Goal: Navigation & Orientation: Go to known website

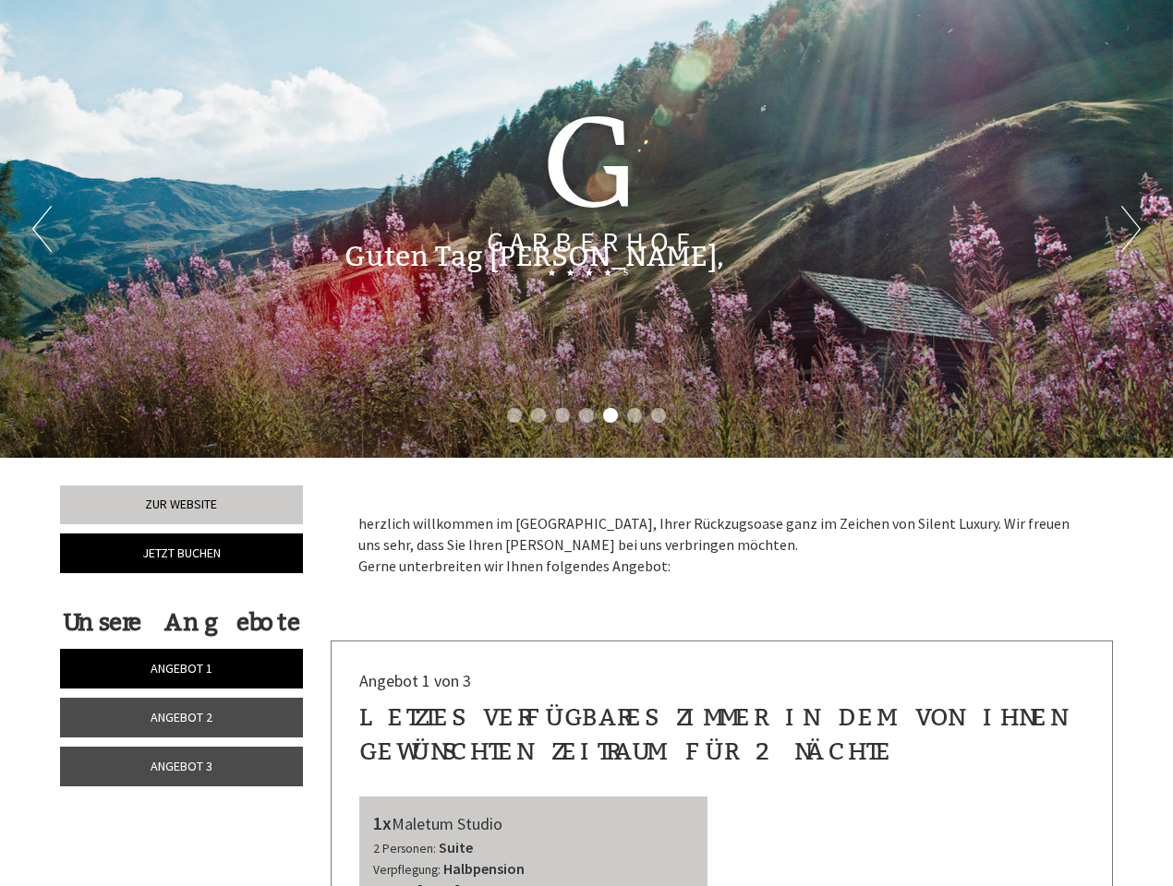
click at [586, 443] on div "Previous Next 1 2 3 4 5 6 7" at bounding box center [586, 229] width 1173 height 458
click at [514, 416] on li "1" at bounding box center [514, 415] width 15 height 15
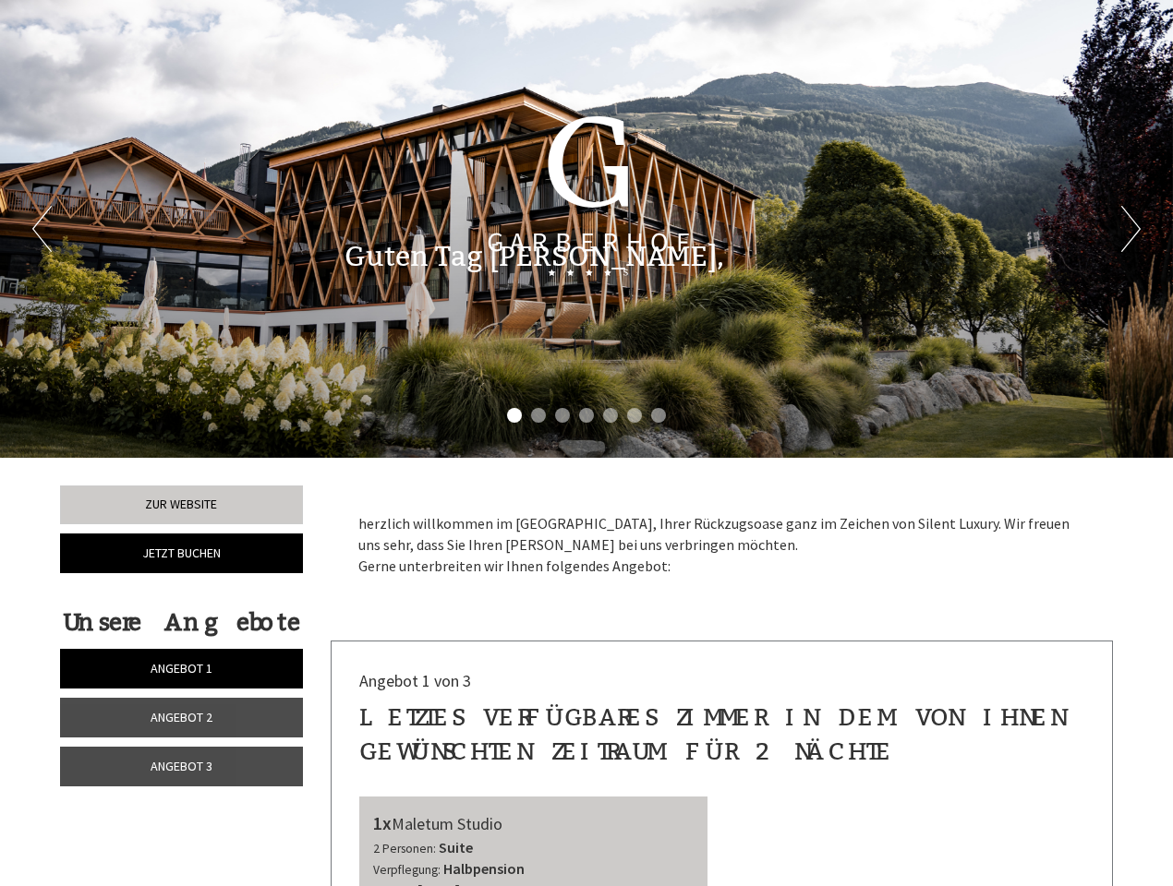
click at [538, 416] on li "2" at bounding box center [538, 415] width 15 height 15
click at [562, 416] on li "3" at bounding box center [562, 415] width 15 height 15
click at [586, 416] on li "4" at bounding box center [586, 415] width 15 height 15
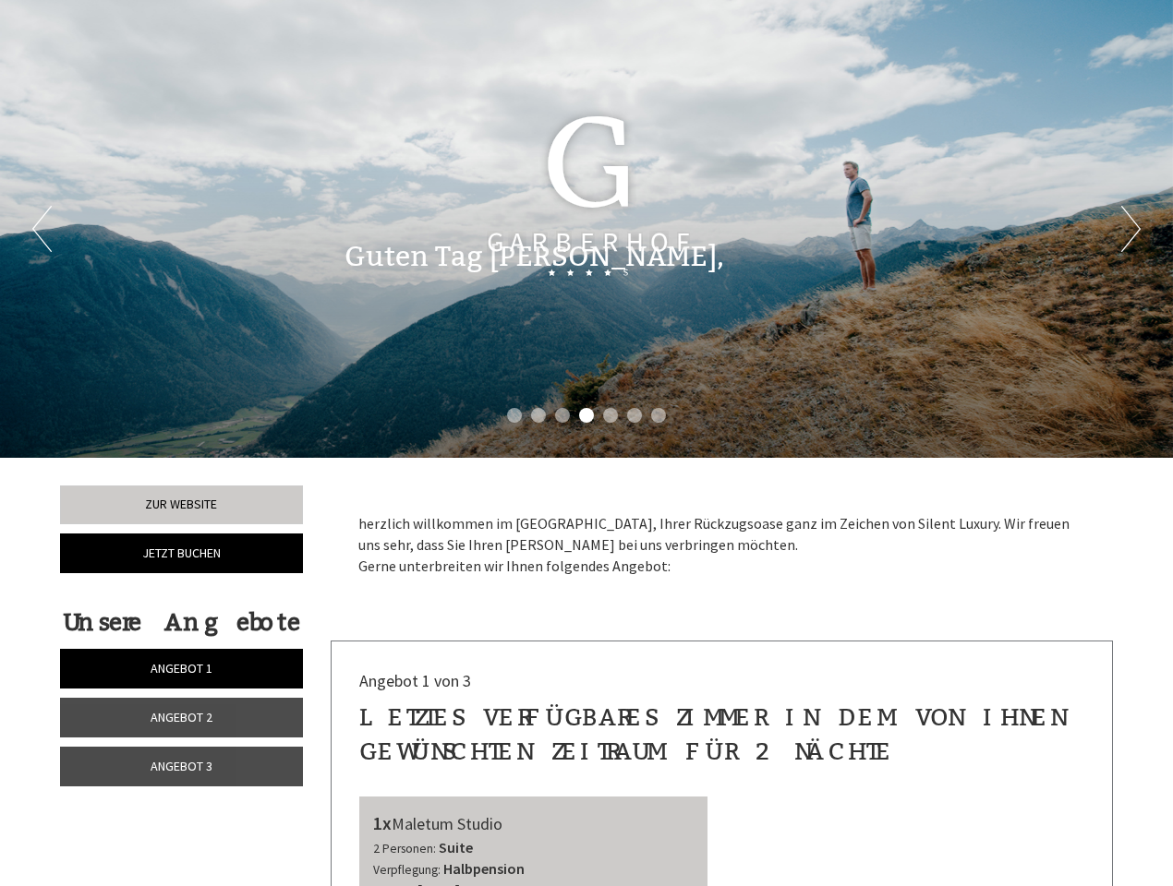
click at [610, 416] on li "5" at bounding box center [610, 415] width 15 height 15
click at [634, 416] on li "6" at bounding box center [634, 415] width 15 height 15
click at [658, 416] on li "7" at bounding box center [658, 415] width 15 height 15
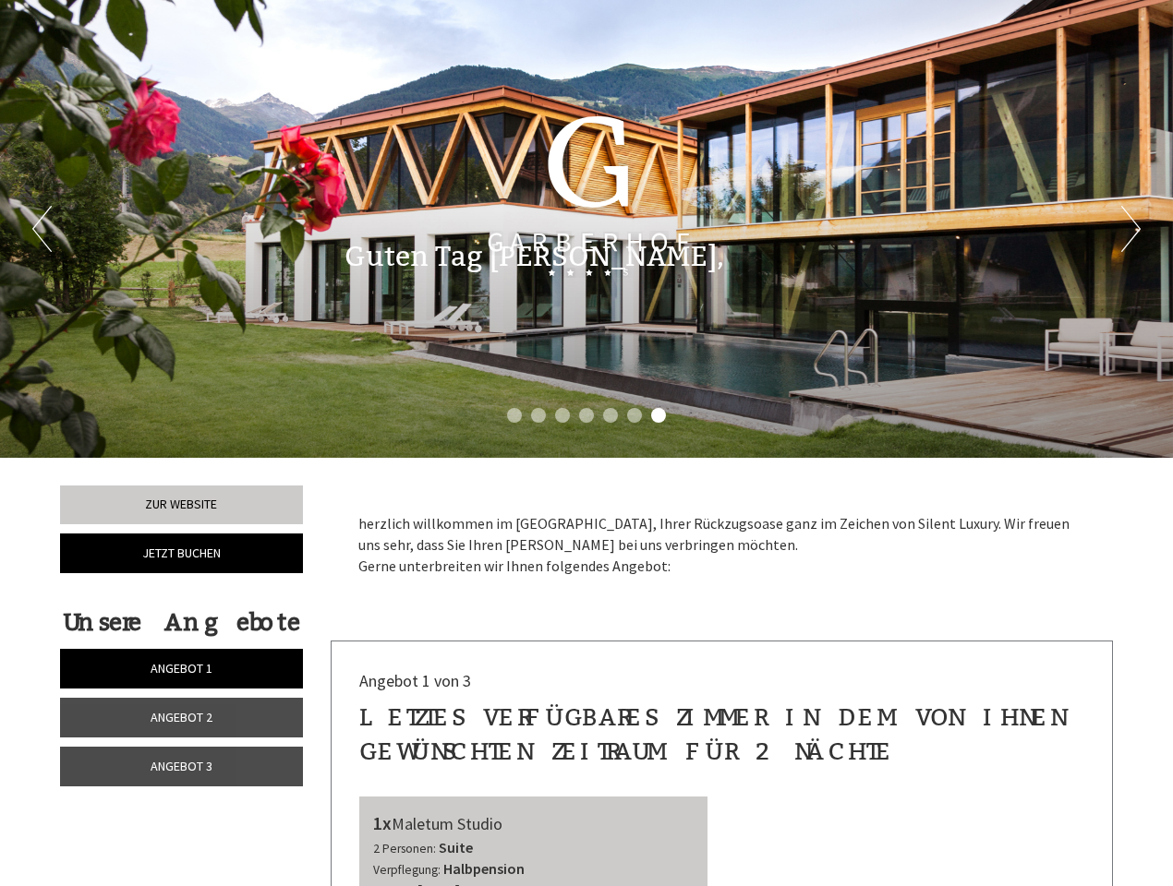
click at [181, 669] on span "Angebot 1" at bounding box center [182, 668] width 62 height 17
